Goal: Task Accomplishment & Management: Manage account settings

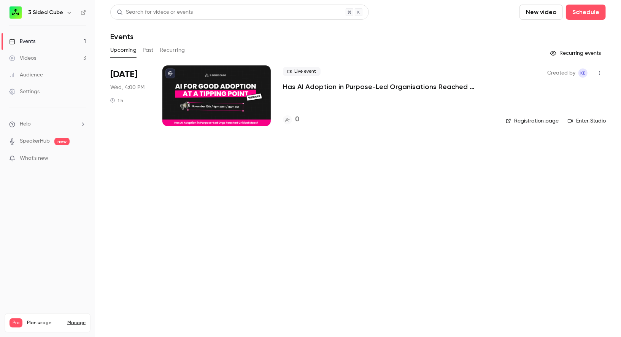
click at [149, 49] on button "Past" at bounding box center [148, 50] width 11 height 12
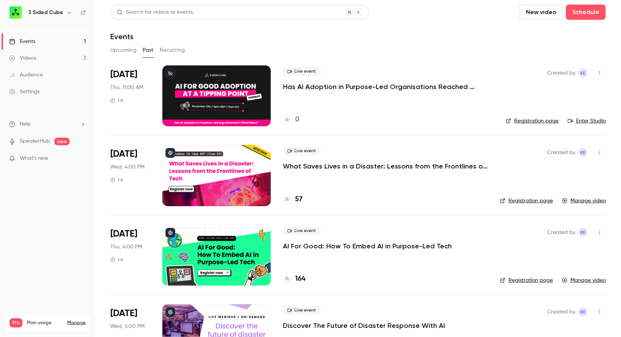
click at [601, 68] on button "button" at bounding box center [600, 73] width 12 height 12
click at [546, 170] on div "Delete" at bounding box center [571, 172] width 58 height 8
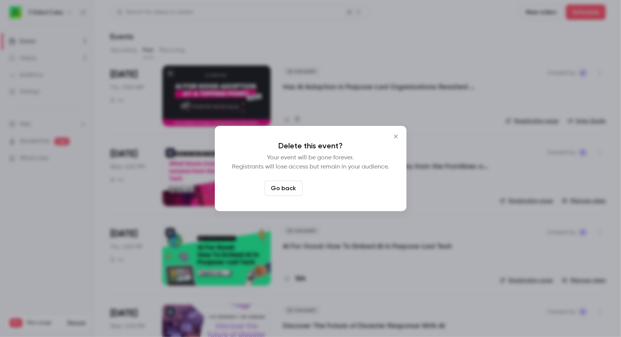
click at [329, 191] on button "Delete event" at bounding box center [331, 188] width 51 height 15
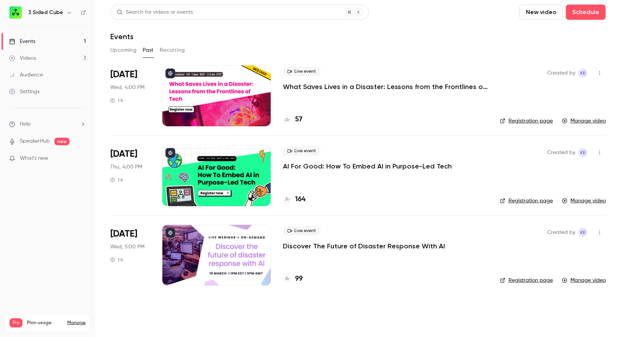
click at [322, 87] on p "What Saves Lives in a Disaster: Lessons from the Frontlines of Tech" at bounding box center [385, 86] width 205 height 9
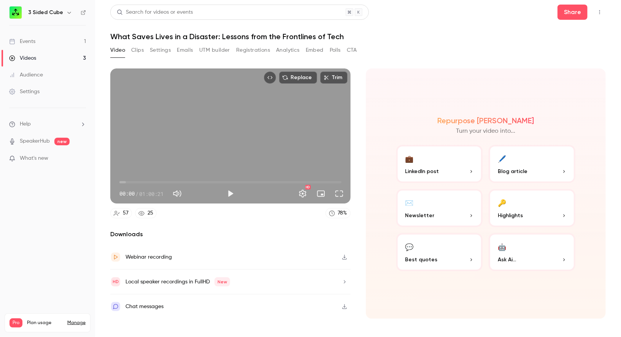
click at [252, 50] on button "Registrations" at bounding box center [253, 50] width 34 height 12
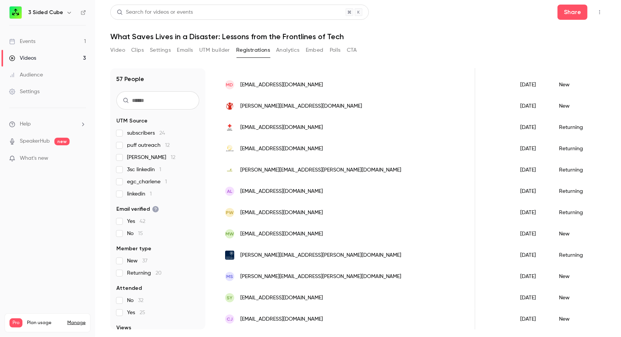
scroll to position [335, 0]
